Goal: Task Accomplishment & Management: Manage account settings

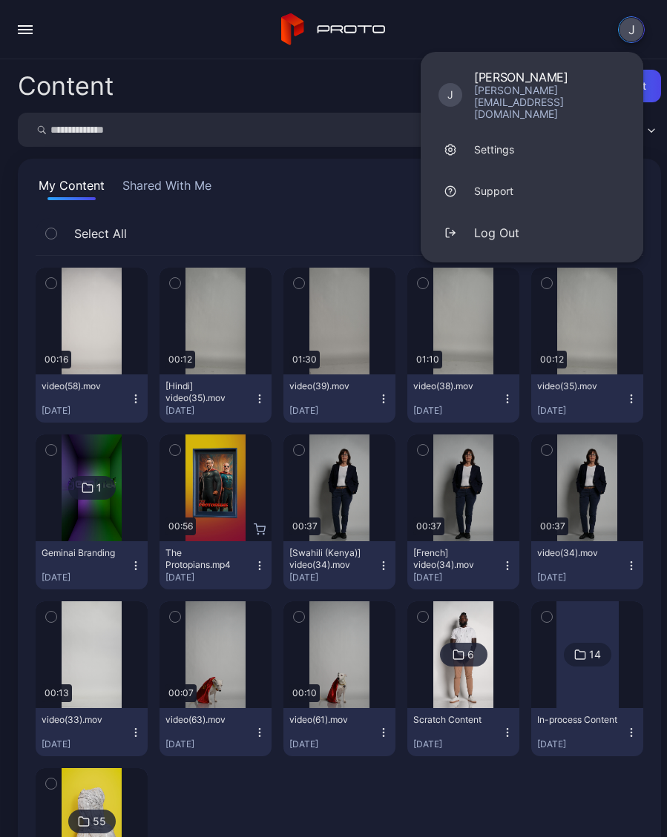
click at [519, 212] on button "Log Out" at bounding box center [531, 233] width 222 height 42
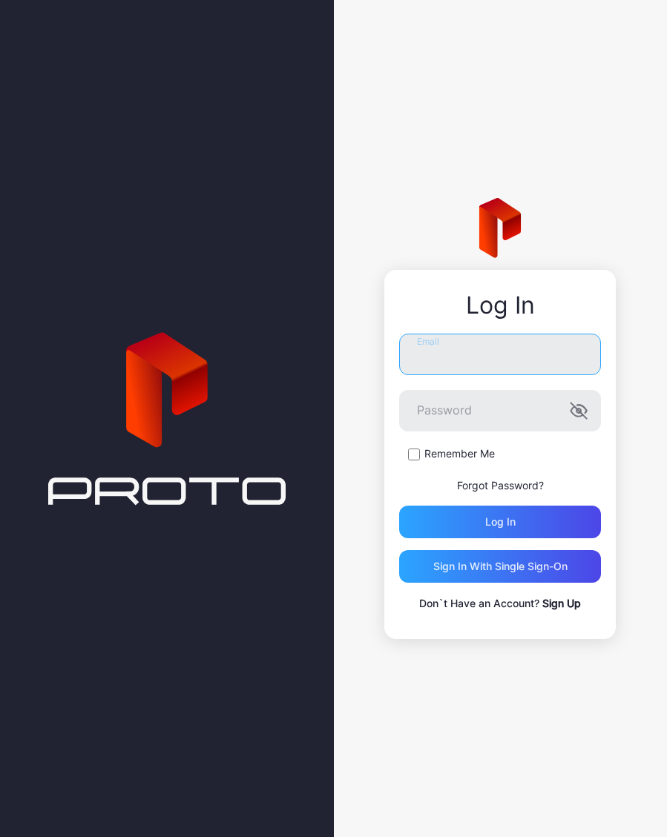
click at [516, 360] on input "Email" at bounding box center [500, 355] width 202 height 42
type input "**********"
click at [500, 521] on button "Log in" at bounding box center [500, 522] width 202 height 33
click at [500, 350] on input "Email" at bounding box center [500, 355] width 202 height 42
type input "**********"
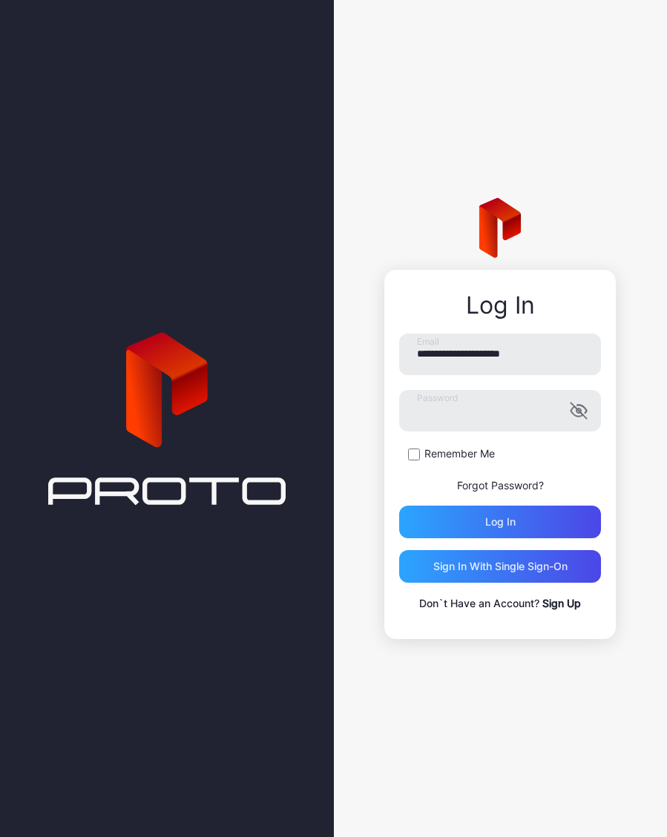
click at [561, 537] on div "Log in" at bounding box center [500, 522] width 202 height 33
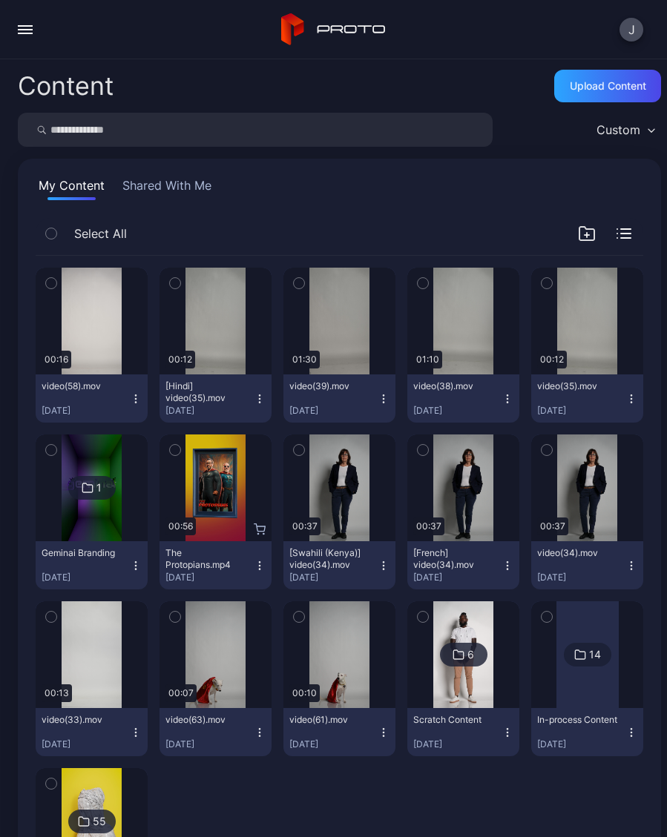
click at [632, 27] on button "J" at bounding box center [631, 30] width 24 height 24
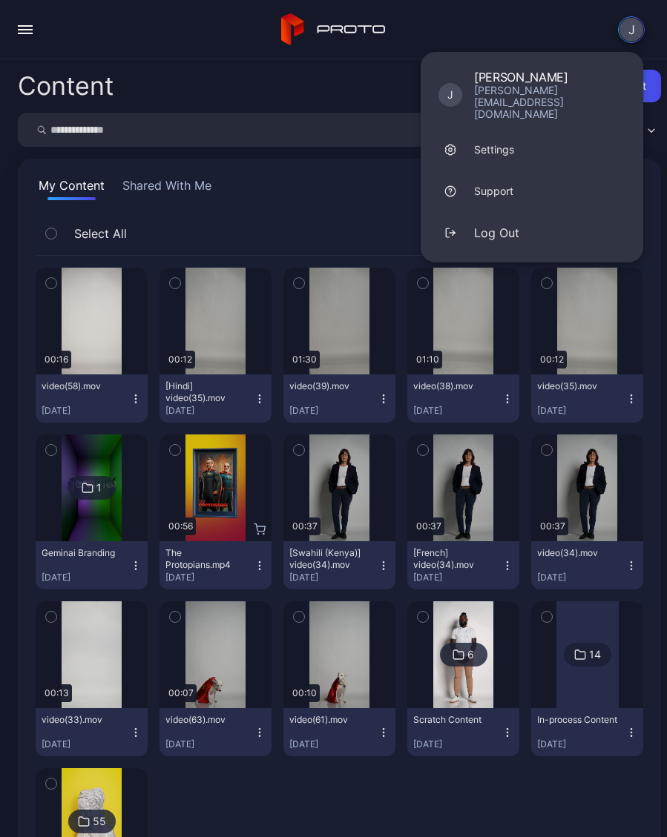
click at [444, 17] on div "J J Joanne Stanway joanne@geminaitech.com Settings Support Log Out" at bounding box center [333, 29] width 667 height 59
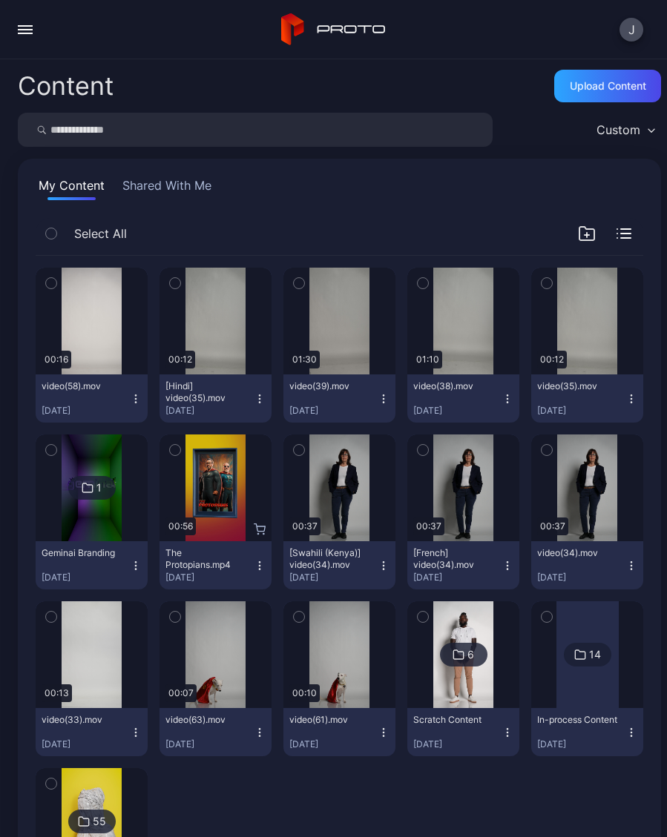
click at [143, 82] on div "Content Upload Content" at bounding box center [339, 86] width 643 height 30
click at [32, 25] on div "button" at bounding box center [25, 25] width 15 height 1
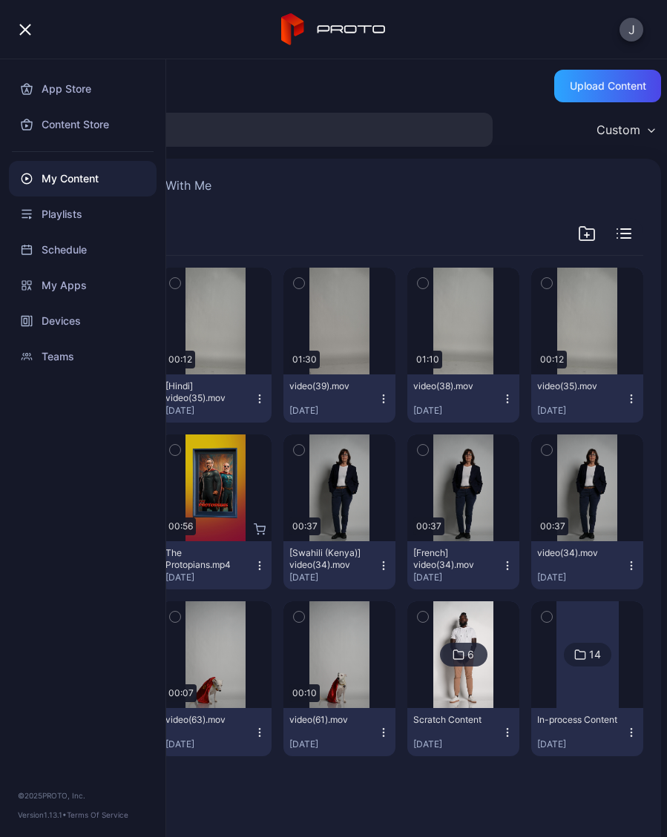
click at [96, 182] on div "My Content" at bounding box center [83, 179] width 148 height 36
click at [74, 331] on div "Devices" at bounding box center [83, 321] width 148 height 36
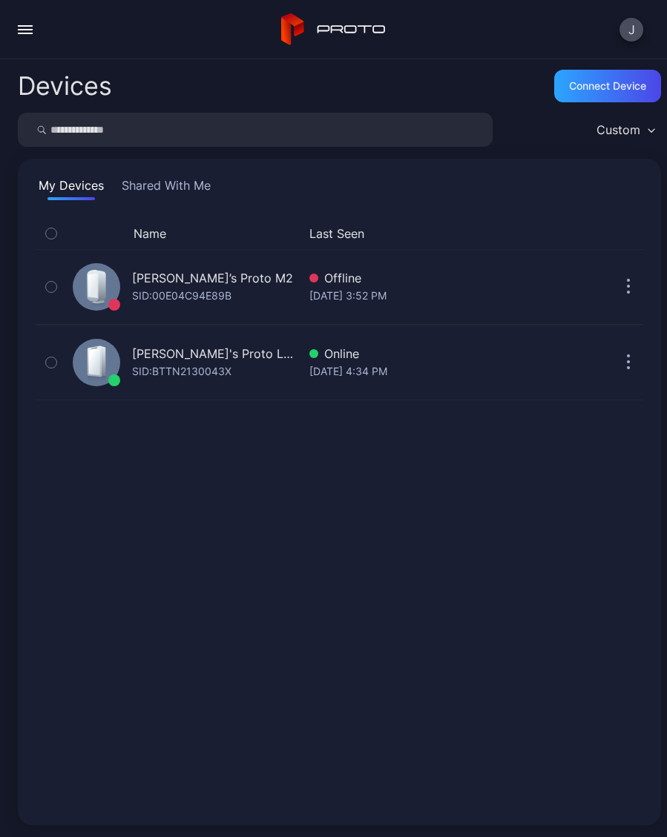
click at [183, 294] on div "SID: 00E04C94E89B" at bounding box center [181, 296] width 99 height 18
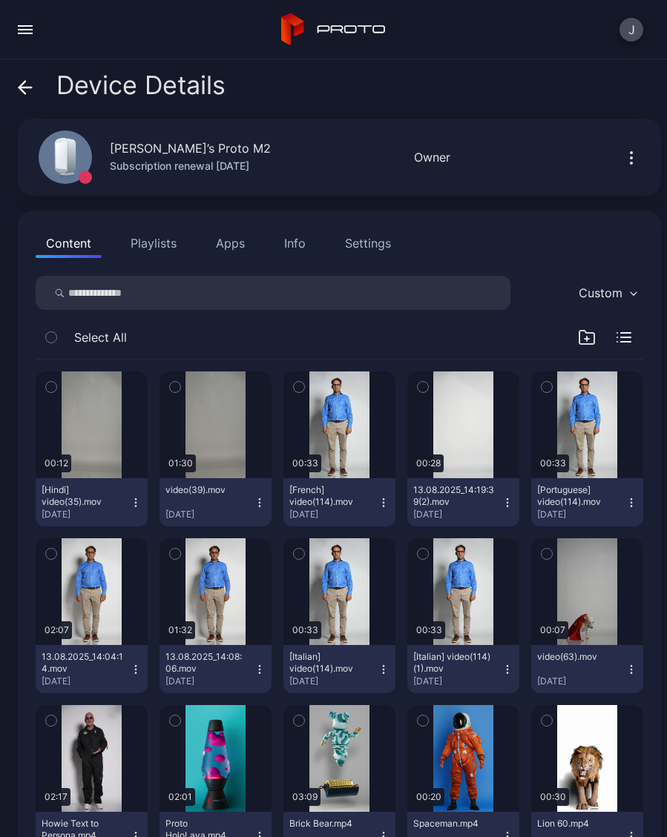
click at [136, 501] on icon "button" at bounding box center [136, 503] width 12 height 12
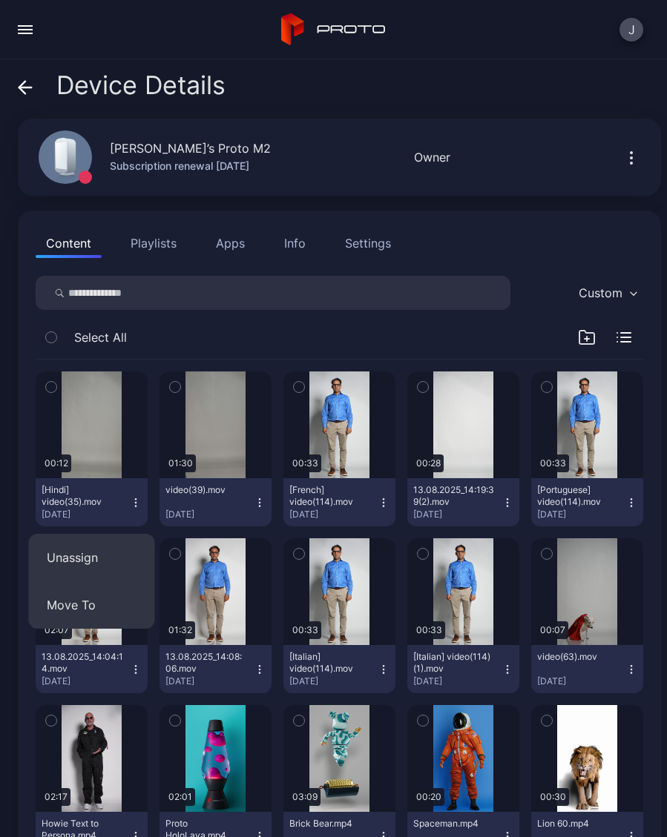
click at [93, 559] on button "Unassign" at bounding box center [92, 557] width 126 height 47
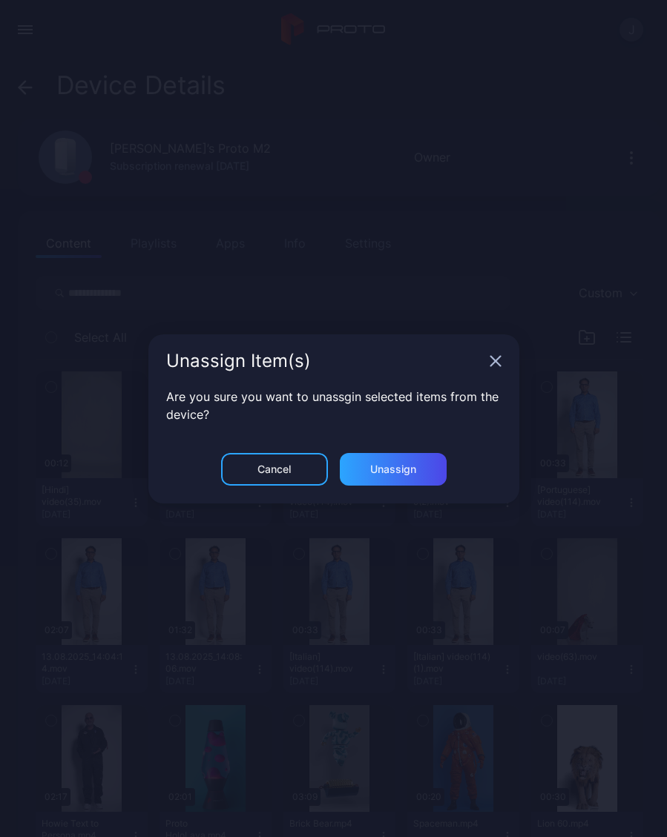
click at [400, 474] on div "Unassign" at bounding box center [393, 470] width 46 height 12
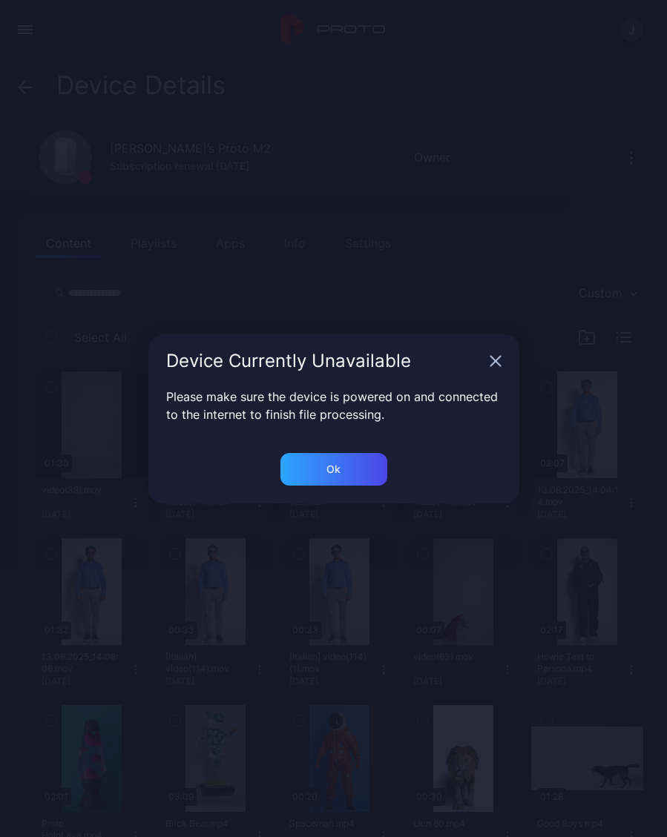
click at [343, 472] on div "Ok" at bounding box center [333, 469] width 107 height 33
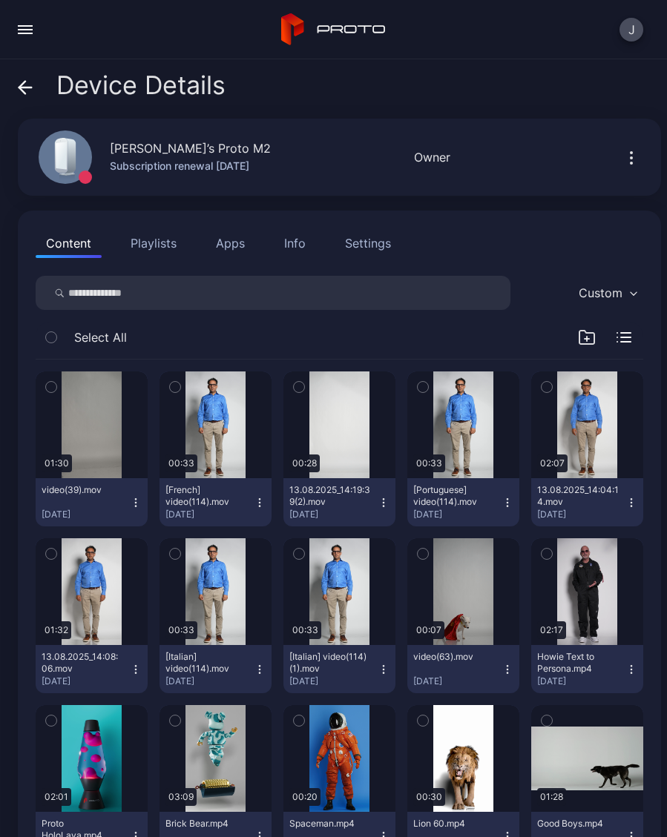
click at [136, 503] on icon "button" at bounding box center [135, 502] width 1 height 1
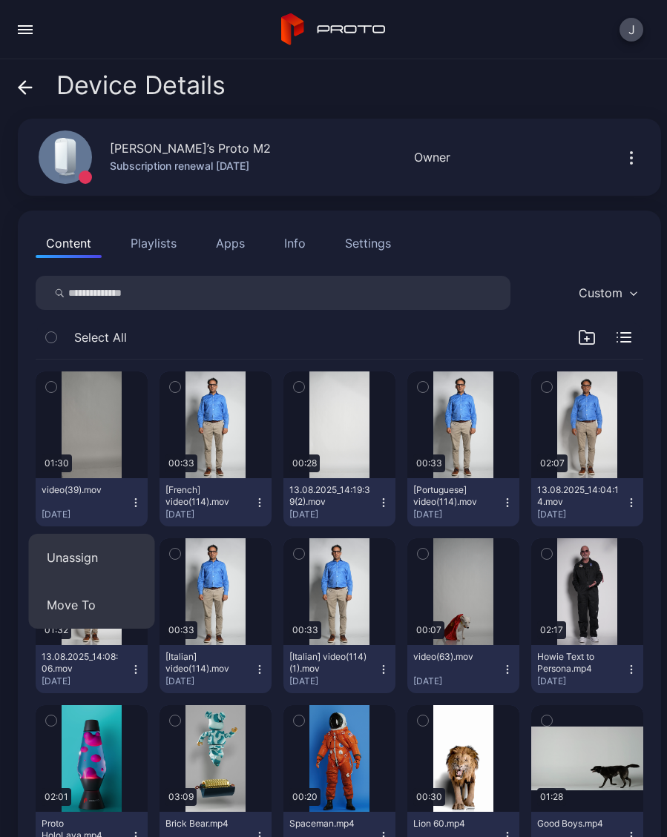
click at [539, 229] on div "Content Playlists Apps Info Settings" at bounding box center [339, 243] width 607 height 30
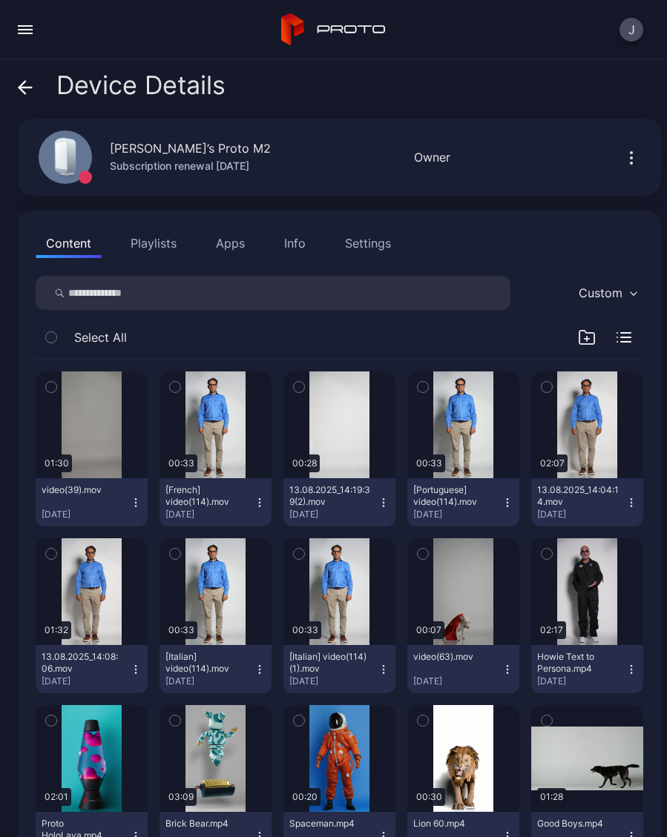
click at [19, 82] on icon at bounding box center [25, 87] width 15 height 15
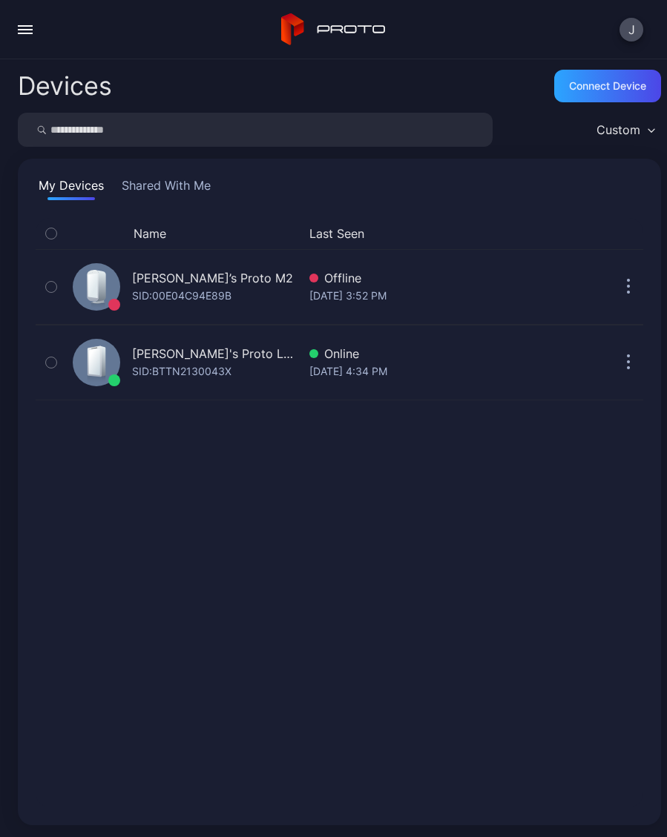
click at [37, 22] on button "button" at bounding box center [25, 30] width 30 height 30
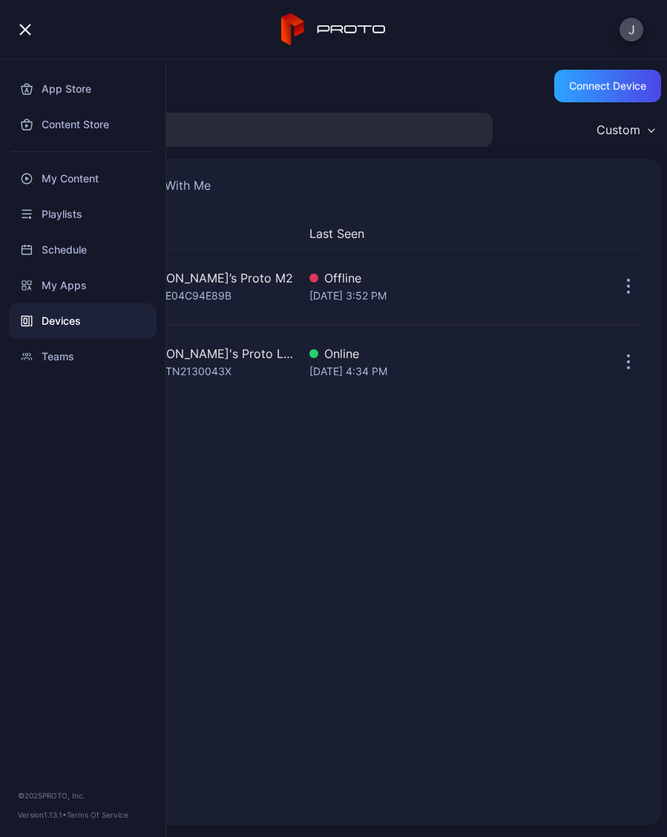
click at [37, 24] on button "button" at bounding box center [25, 30] width 30 height 30
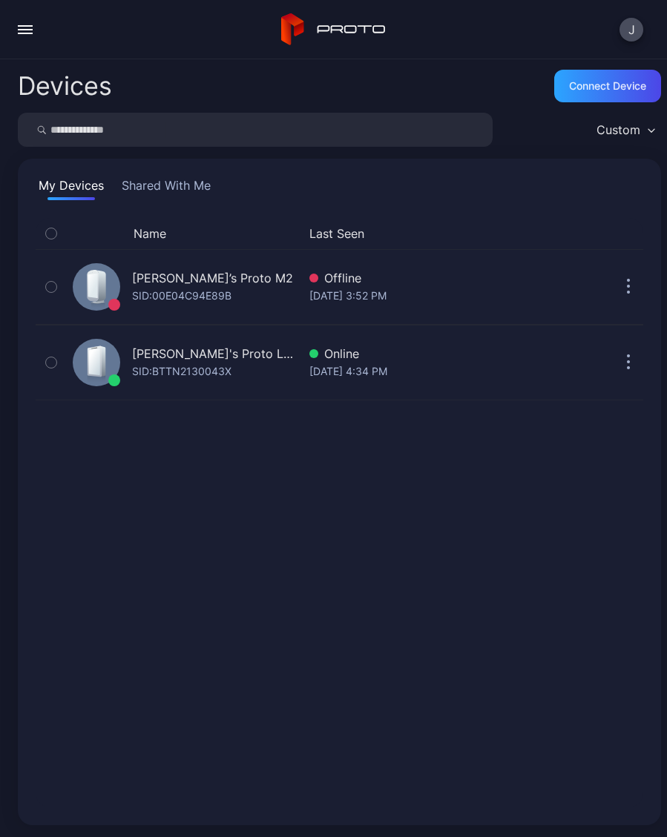
click at [639, 28] on button "J" at bounding box center [631, 30] width 24 height 24
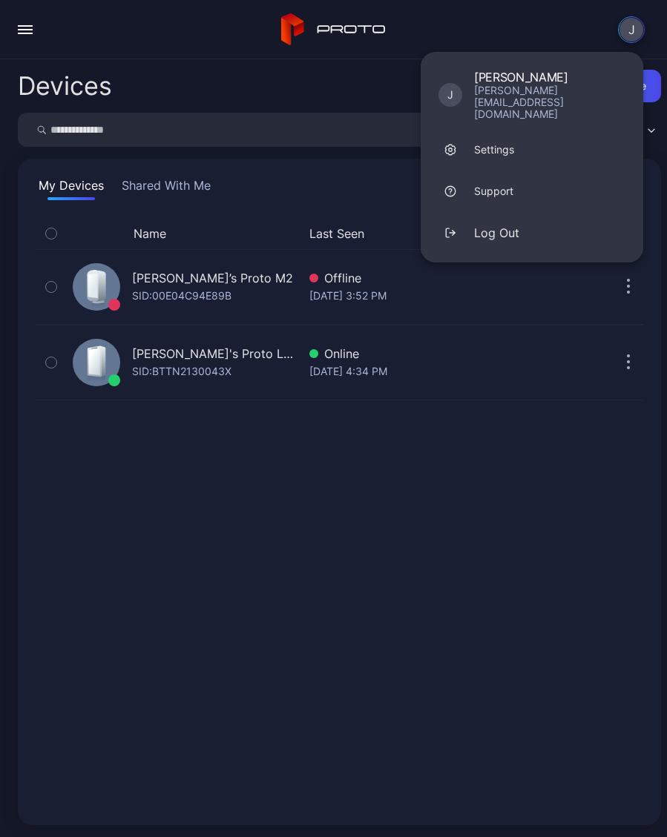
click at [521, 212] on button "Log Out" at bounding box center [531, 233] width 222 height 42
